Goal: Information Seeking & Learning: Find specific fact

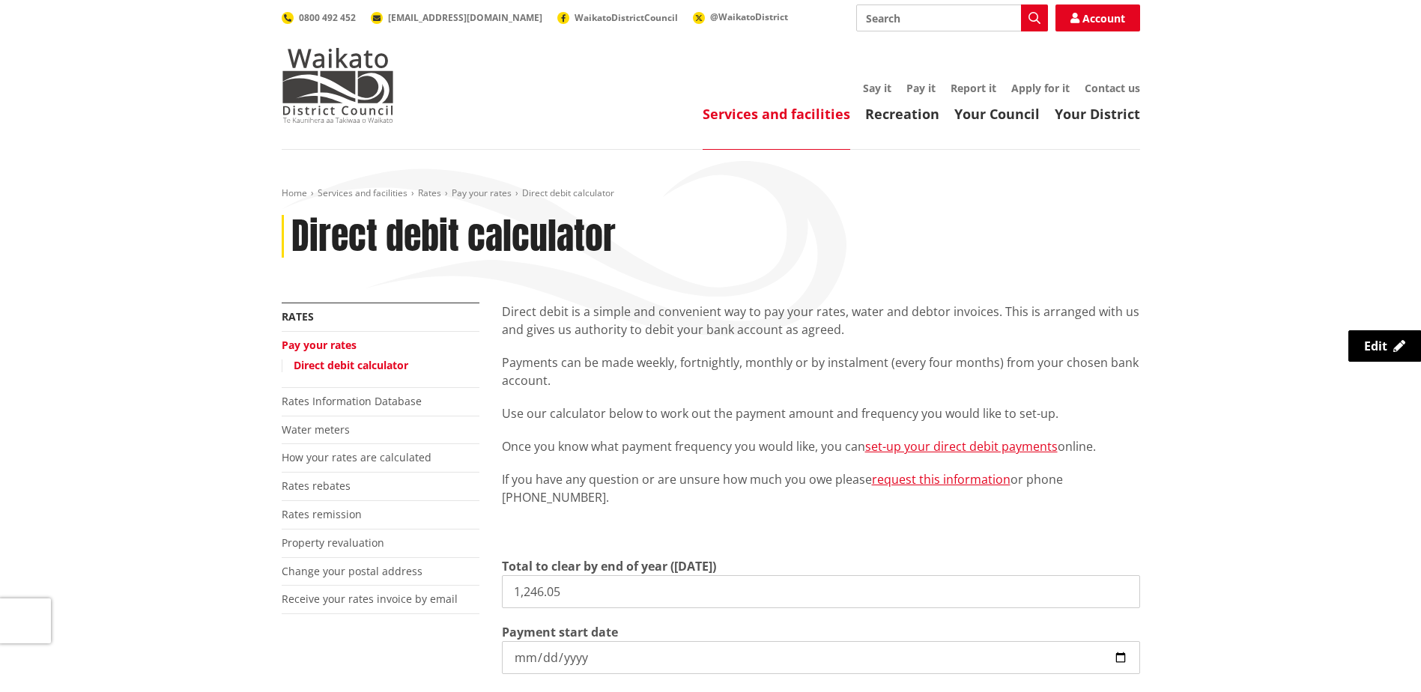
scroll to position [75, 0]
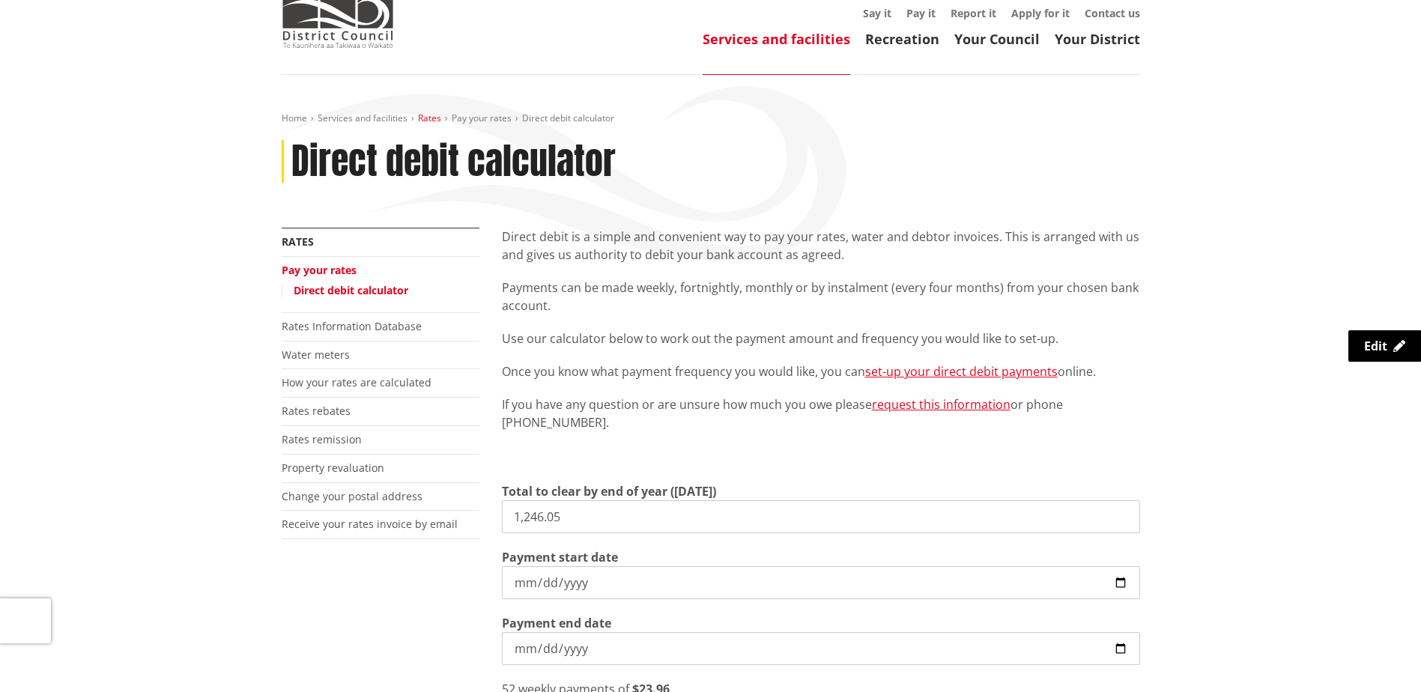
click at [432, 122] on link "Rates" at bounding box center [429, 118] width 23 height 13
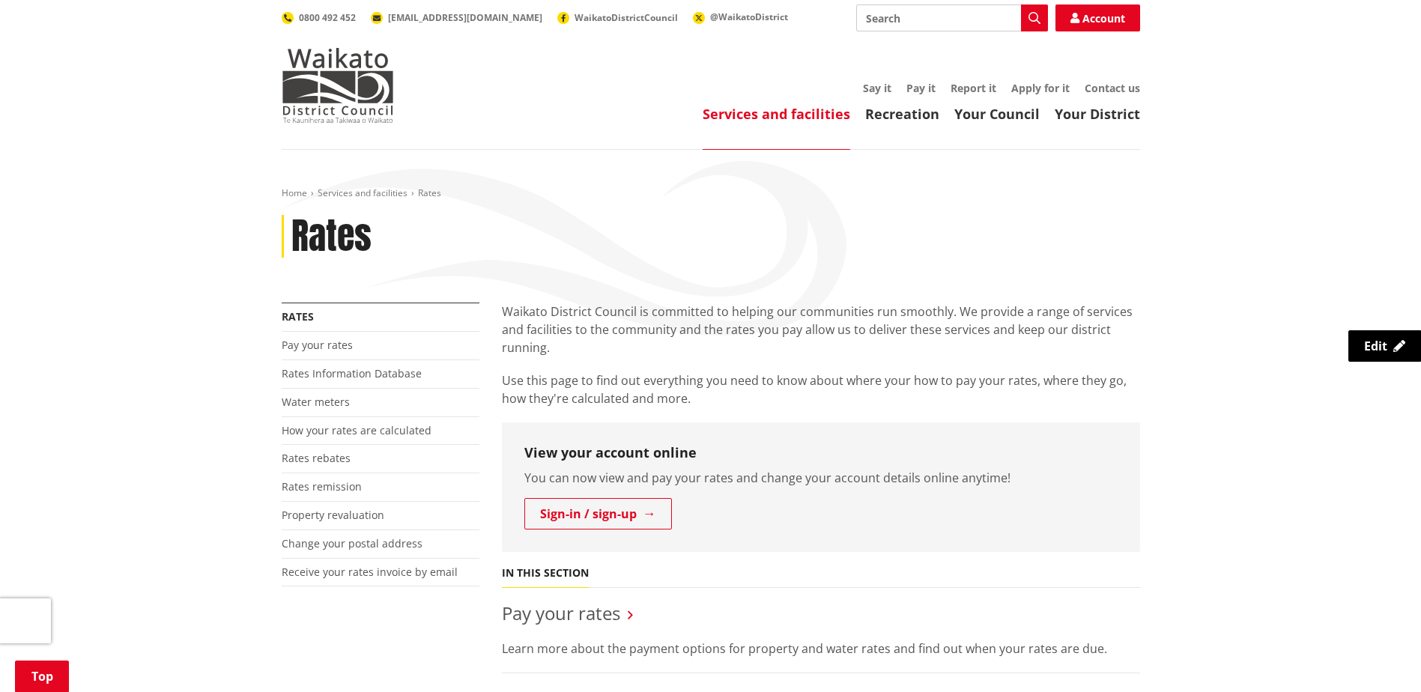
scroll to position [300, 0]
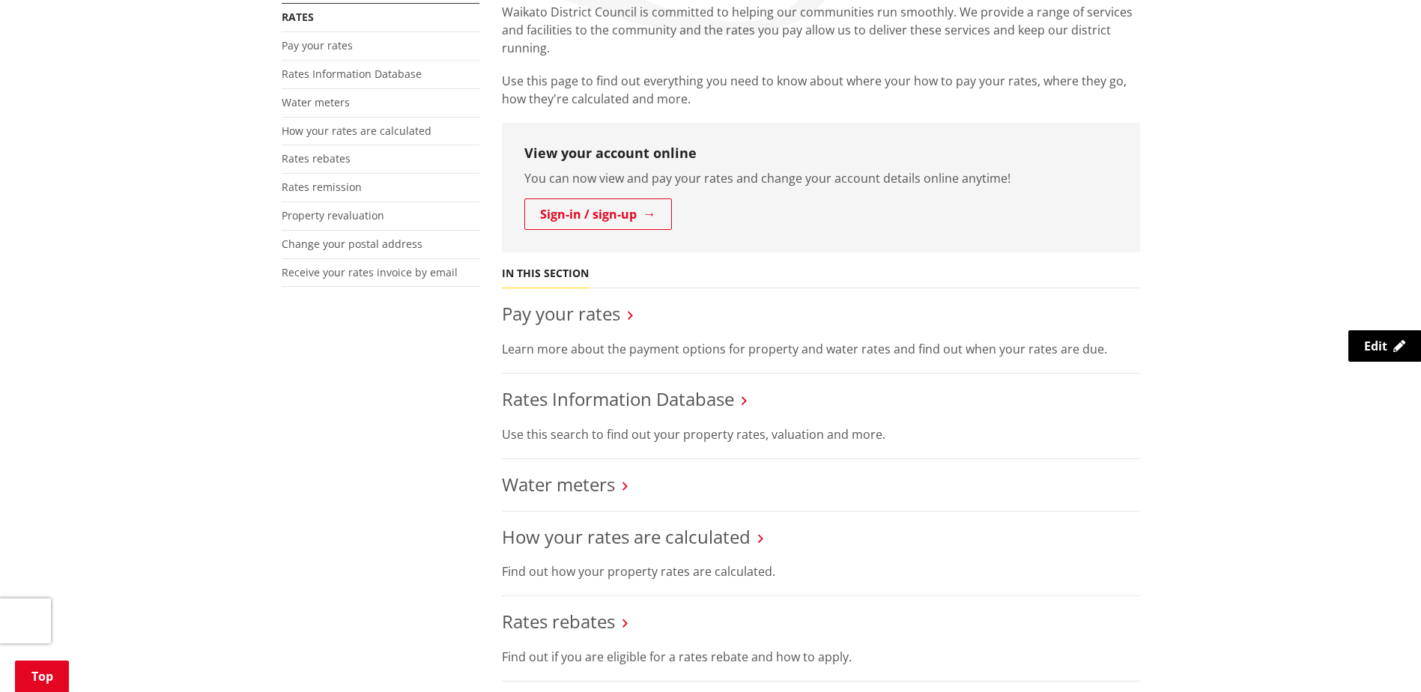
click at [625, 411] on li "Rates Information Database Use this search to find out your property rates, val…" at bounding box center [821, 416] width 638 height 85
click at [626, 404] on link "Rates Information Database" at bounding box center [618, 399] width 232 height 25
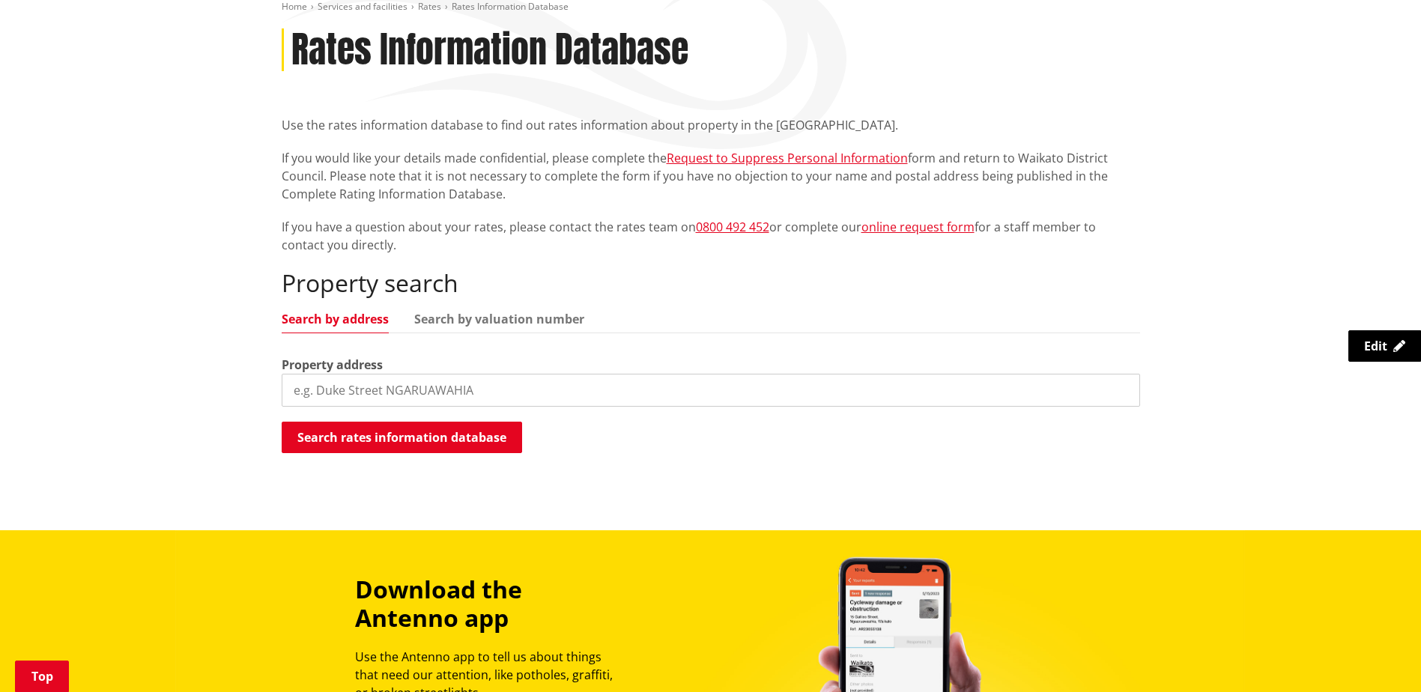
scroll to position [225, 0]
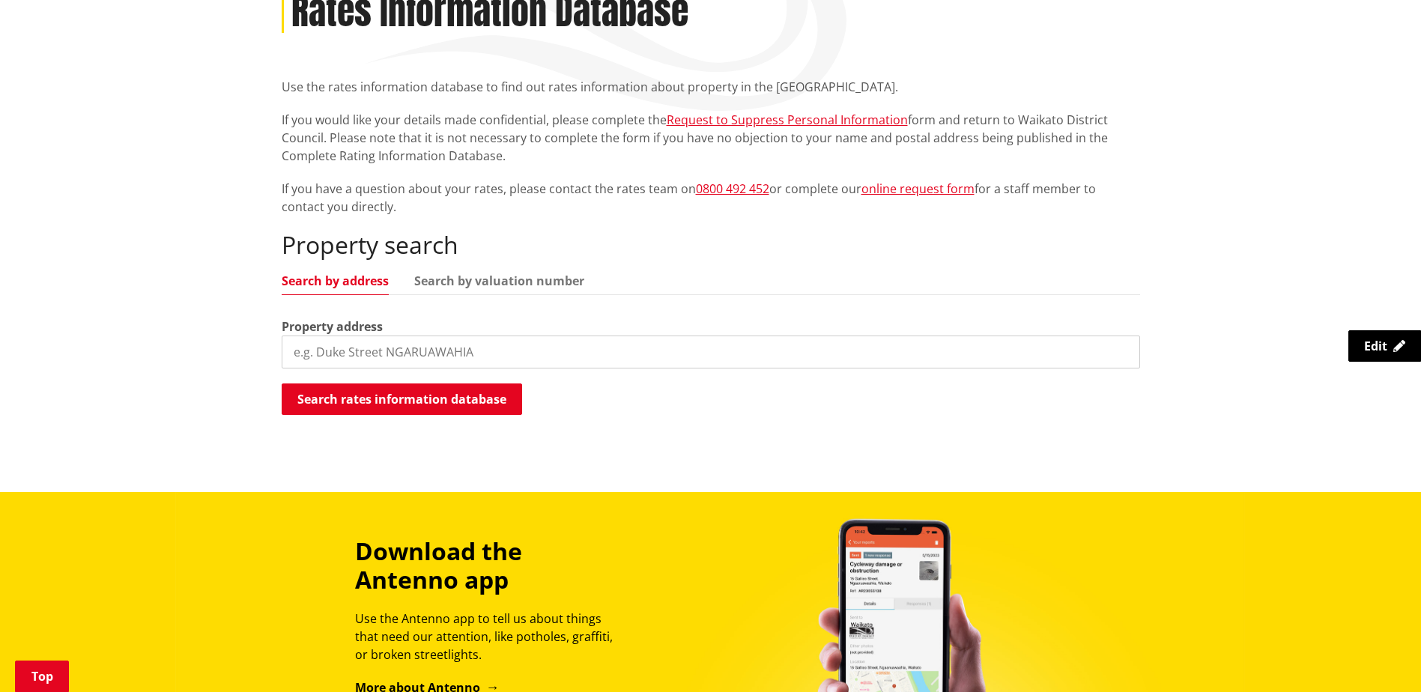
click at [471, 342] on input "search" at bounding box center [711, 352] width 859 height 33
type input "7 REES WAY TUAKAU"
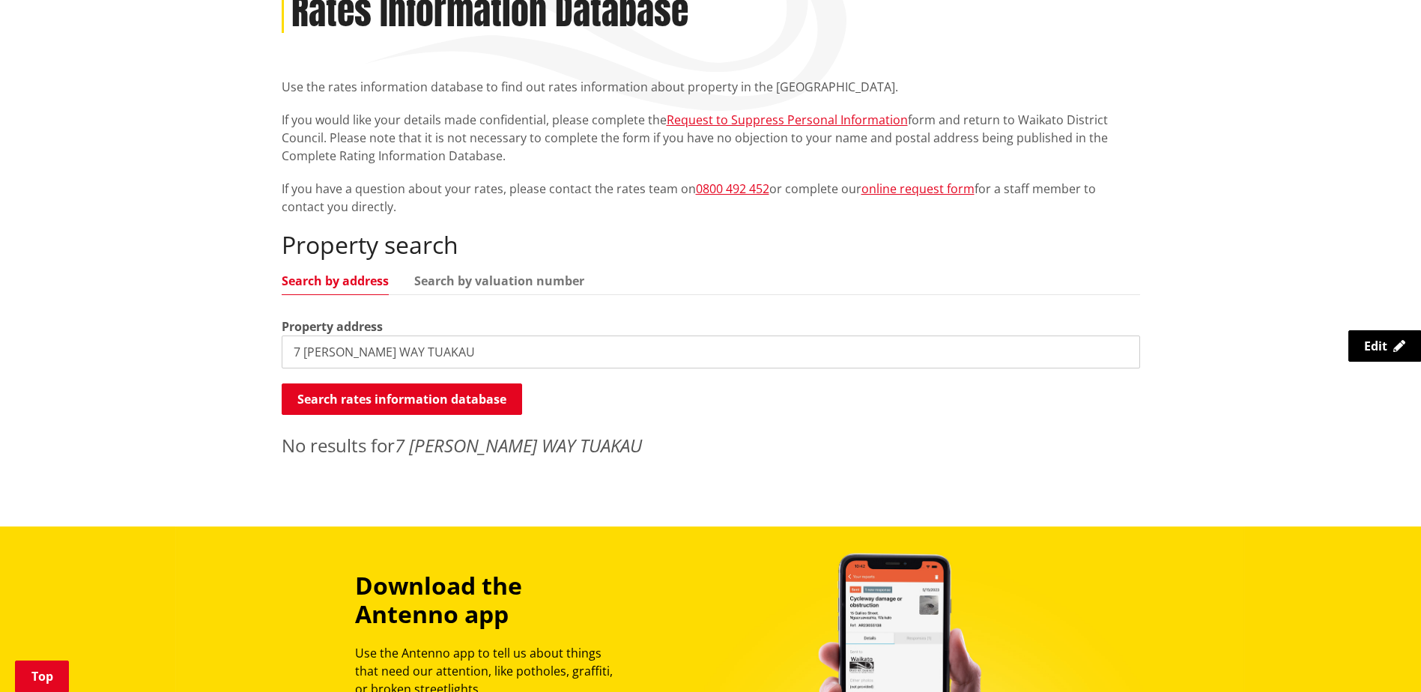
drag, startPoint x: 422, startPoint y: 348, endPoint x: 76, endPoint y: 339, distance: 345.5
click at [76, 339] on div "Home Services and facilities Rates Rates Information Database Rates Information…" at bounding box center [710, 226] width 1421 height 602
type input "7 Rees Way"
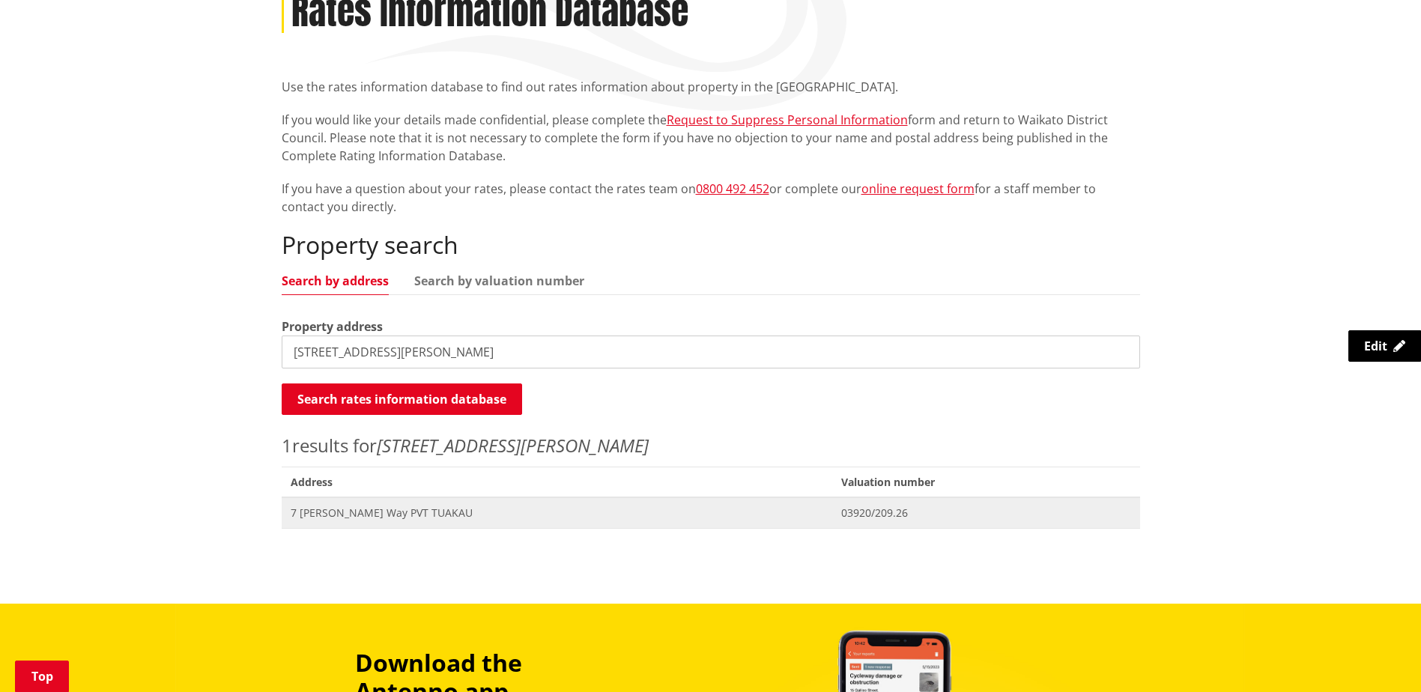
click at [373, 516] on span "7 [PERSON_NAME] Way PVT TUAKAU" at bounding box center [557, 513] width 533 height 15
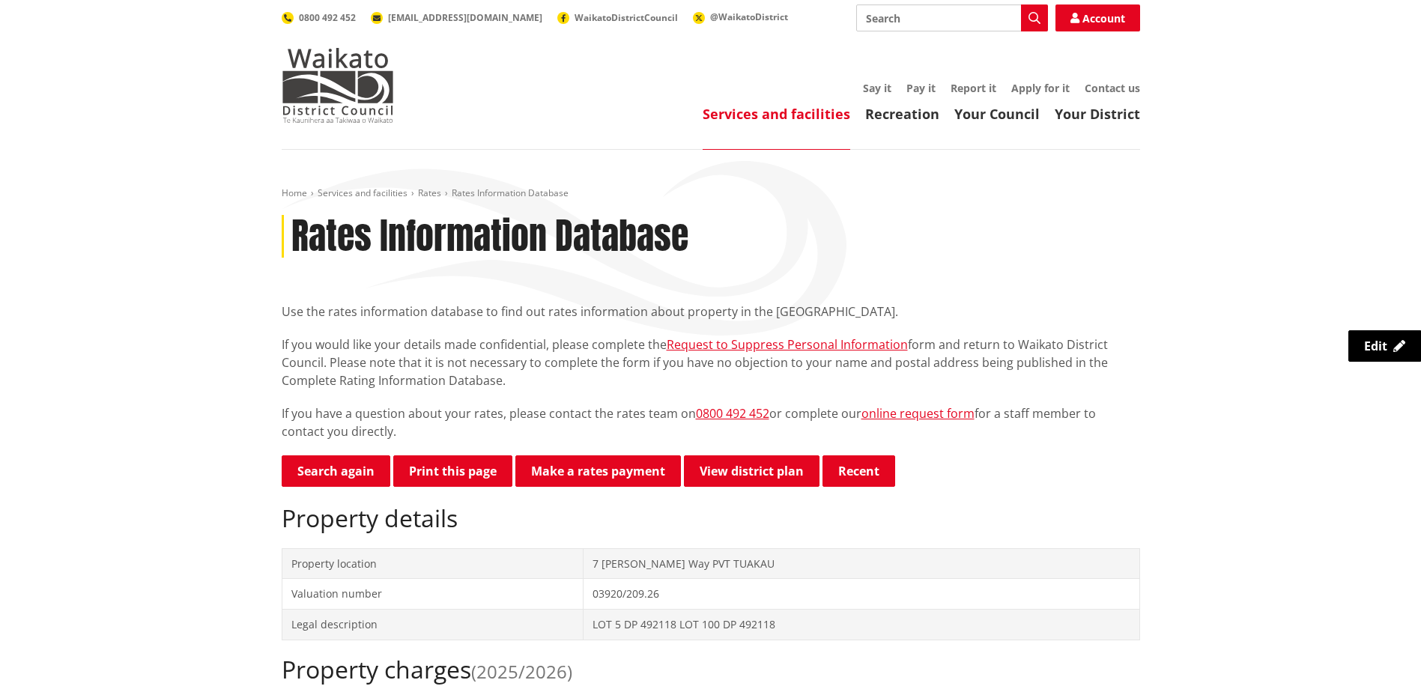
scroll to position [300, 0]
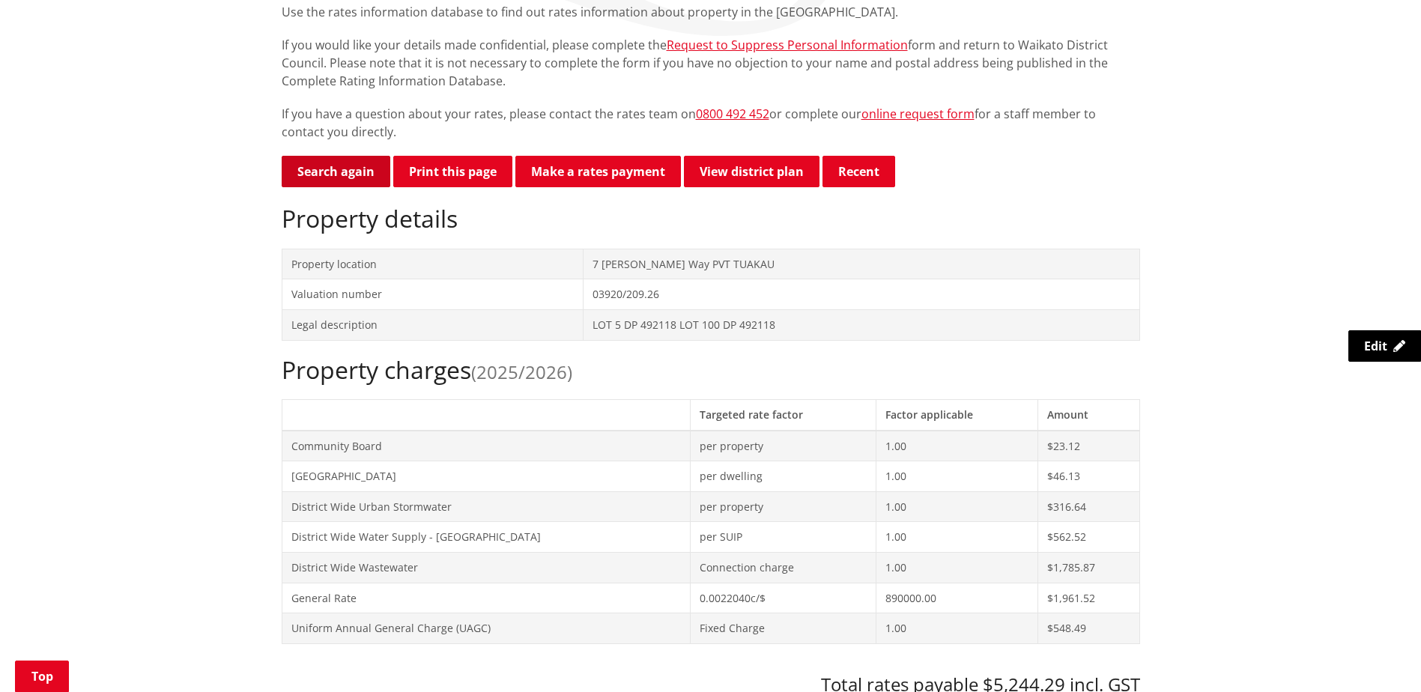
drag, startPoint x: 310, startPoint y: 175, endPoint x: 296, endPoint y: 178, distance: 14.5
click at [310, 175] on link "Search again" at bounding box center [336, 171] width 109 height 31
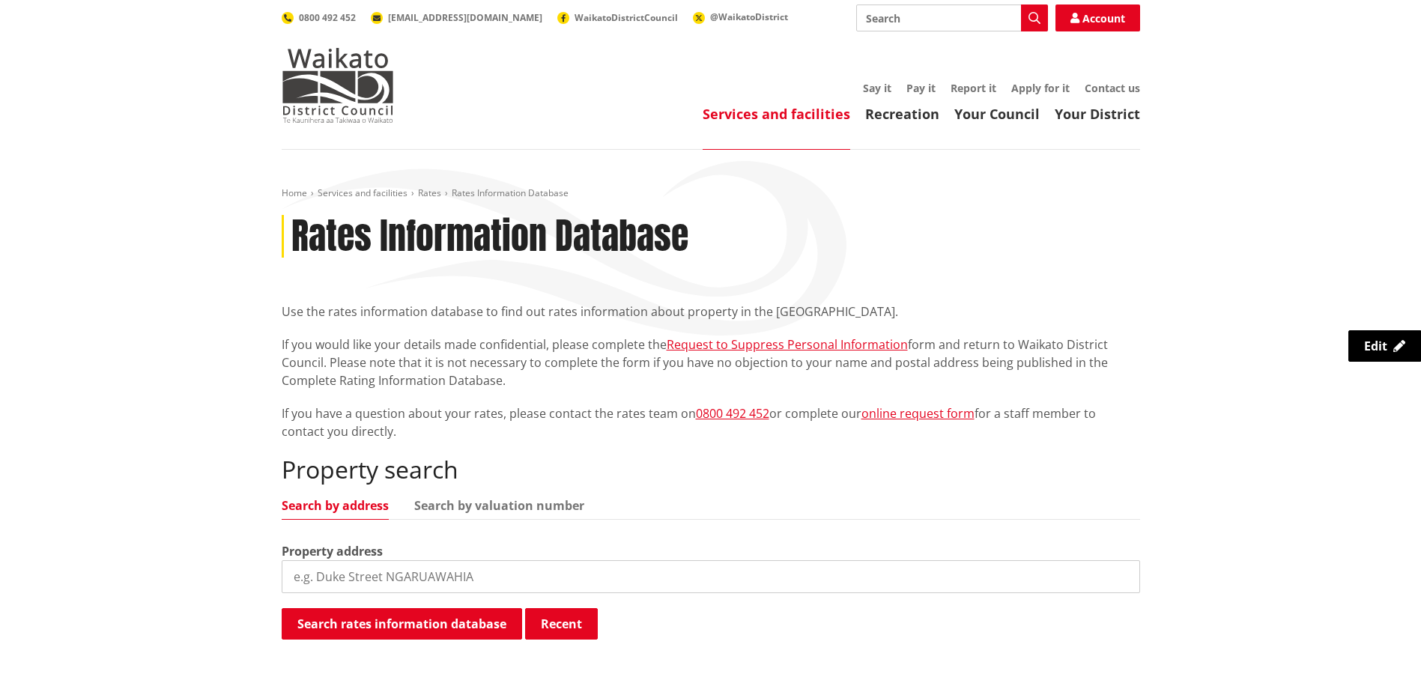
click at [411, 580] on input "search" at bounding box center [711, 576] width 859 height 33
type input "9 delphi grove"
